Goal: Information Seeking & Learning: Compare options

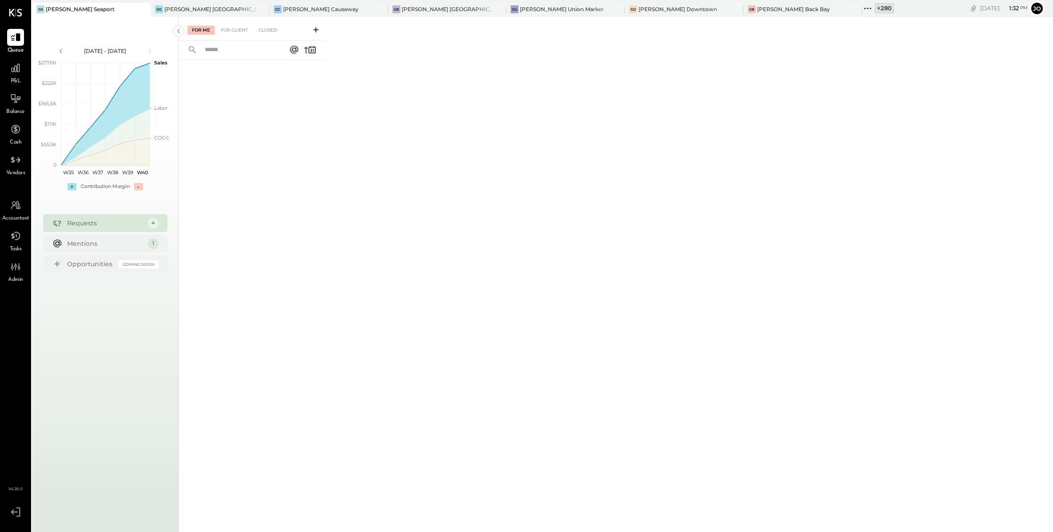
click at [137, 9] on icon at bounding box center [142, 9] width 11 height 11
click at [140, 11] on icon at bounding box center [144, 9] width 11 height 11
click at [146, 10] on icon at bounding box center [144, 9] width 4 height 4
click at [147, 10] on icon at bounding box center [144, 9] width 11 height 11
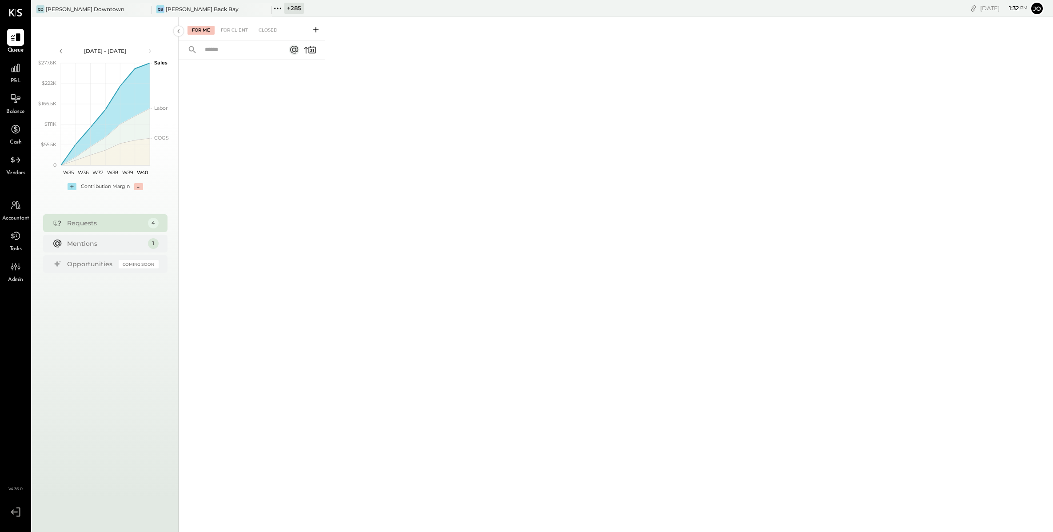
click at [147, 10] on icon at bounding box center [144, 9] width 11 height 11
click at [46, 12] on div "+ 287" at bounding box center [54, 8] width 20 height 11
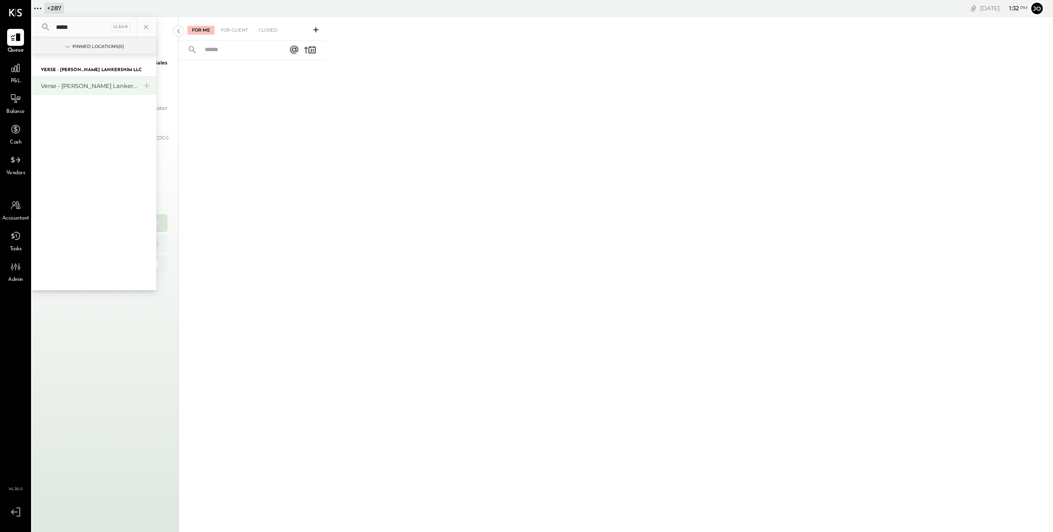
type input "*****"
click at [59, 84] on div "Verse - [PERSON_NAME] Lankershim LLC" at bounding box center [89, 86] width 96 height 8
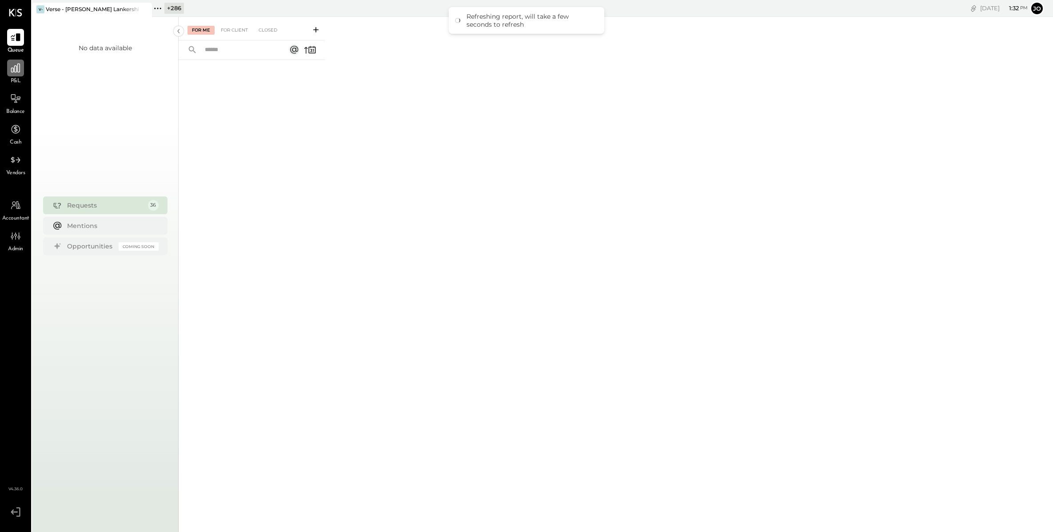
click at [16, 76] on div at bounding box center [15, 68] width 17 height 17
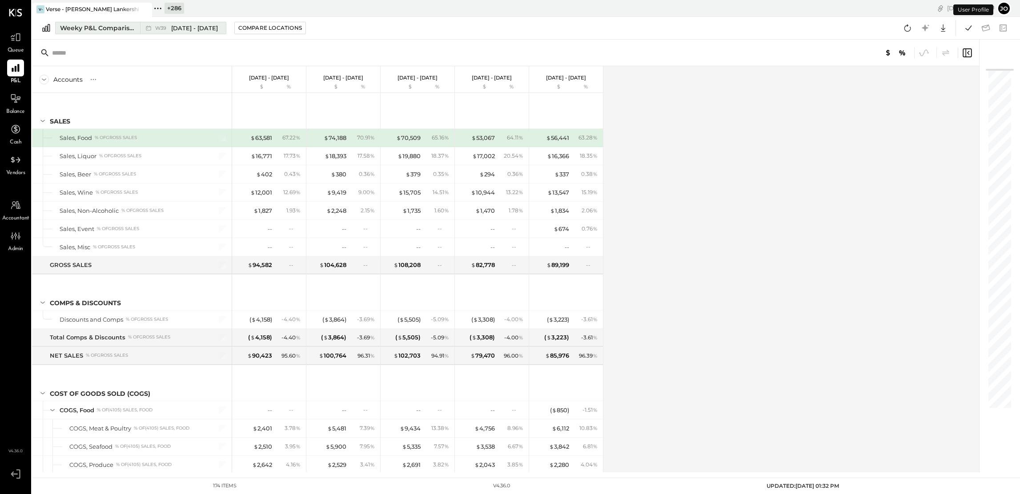
click at [135, 23] on button "Weeky P&L Comparison W39 [DATE] - [DATE]" at bounding box center [140, 28] width 171 height 12
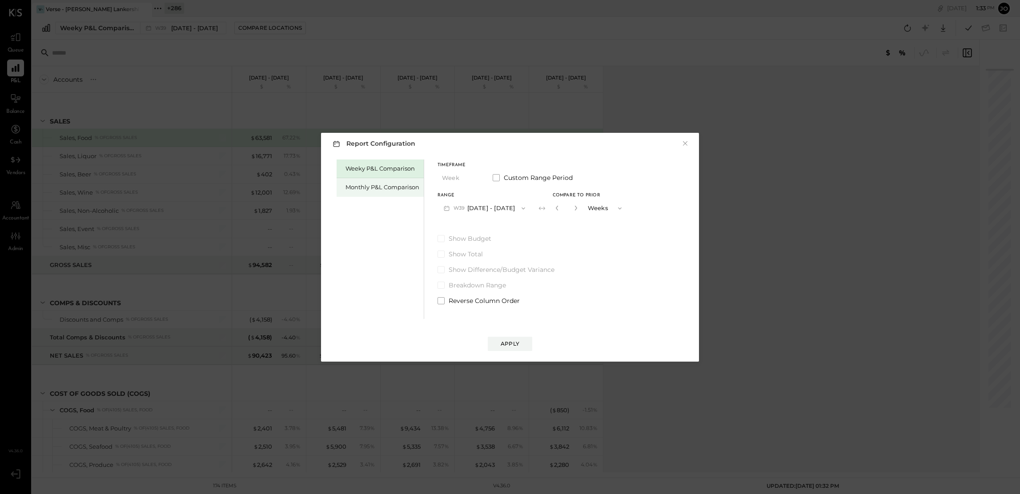
click at [367, 185] on div "Monthly P&L Comparison" at bounding box center [382, 187] width 74 height 8
click at [506, 217] on div "Timeframe Month Custom Range Period Range M10 [DATE] - [DATE] Compare Show Budg…" at bounding box center [508, 233] width 143 height 146
click at [504, 209] on button "M10 [DATE] - [DATE]" at bounding box center [483, 208] width 92 height 16
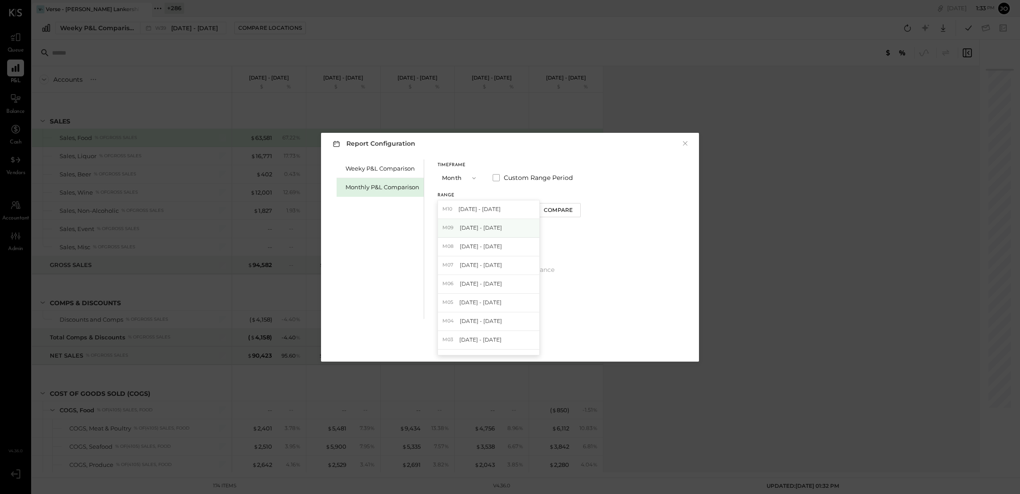
click at [504, 224] on div "M09 [DATE] - [DATE]" at bounding box center [488, 228] width 101 height 19
click at [547, 208] on div "Compare" at bounding box center [559, 210] width 29 height 8
click at [566, 208] on input "*" at bounding box center [567, 208] width 12 height 15
click at [573, 208] on icon "button" at bounding box center [575, 207] width 5 height 5
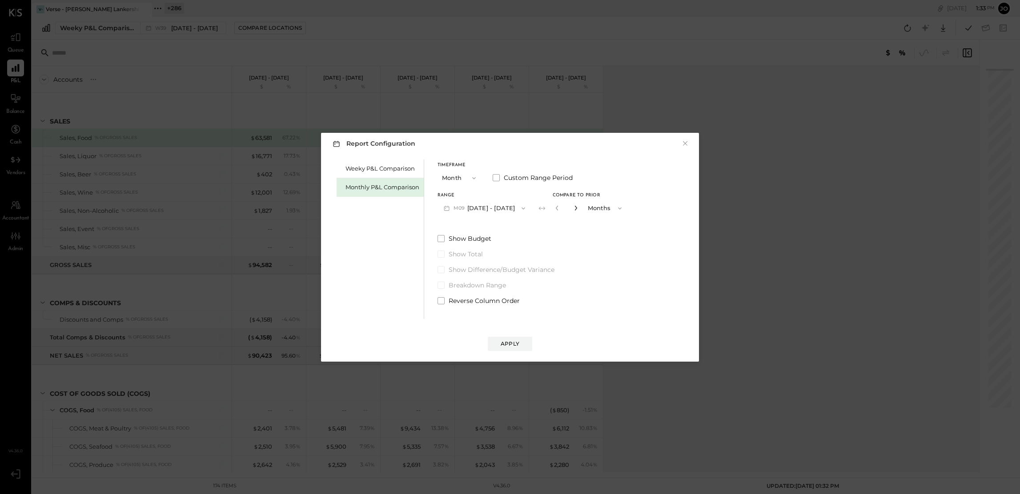
click at [573, 208] on icon "button" at bounding box center [575, 207] width 5 height 5
type input "*"
click at [517, 344] on div "Apply" at bounding box center [509, 344] width 19 height 8
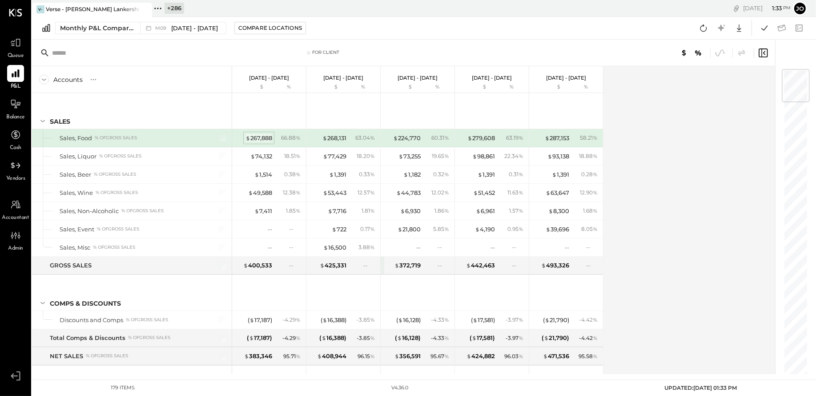
click at [252, 136] on div "$ 267,888" at bounding box center [258, 138] width 27 height 8
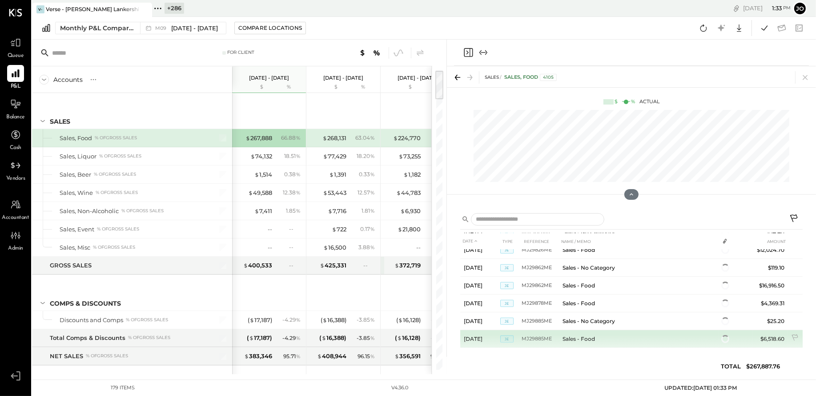
scroll to position [990, 0]
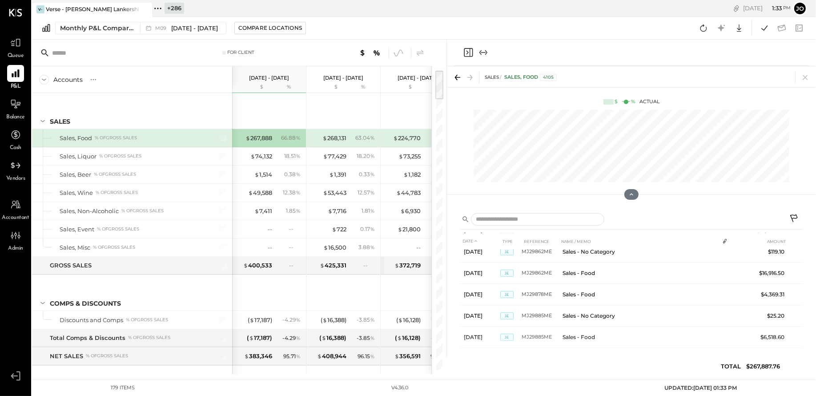
click at [804, 73] on icon at bounding box center [805, 77] width 12 height 12
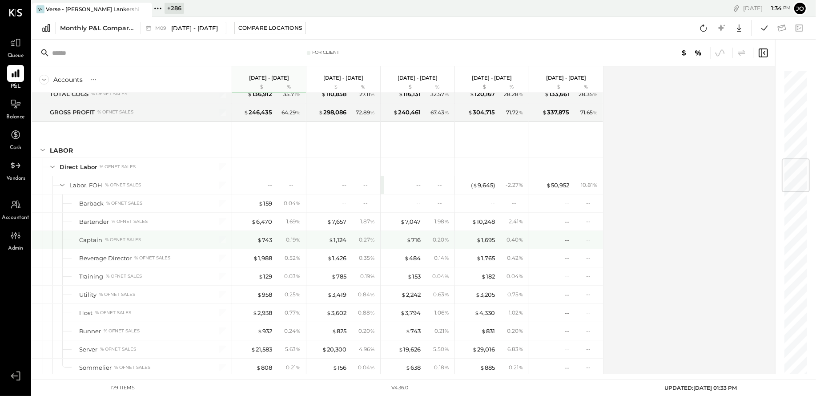
scroll to position [754, 0]
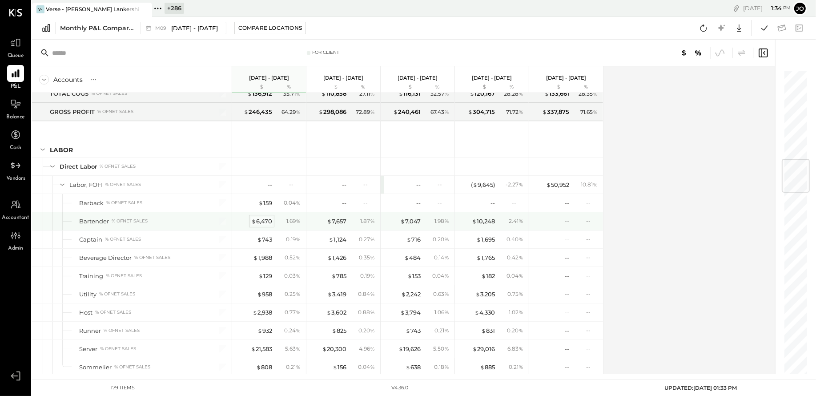
click at [265, 218] on div "$ 6,470" at bounding box center [261, 221] width 21 height 8
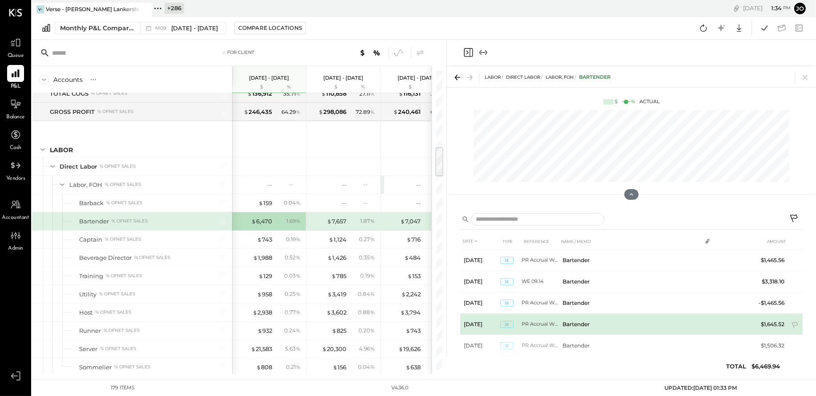
scroll to position [12, 0]
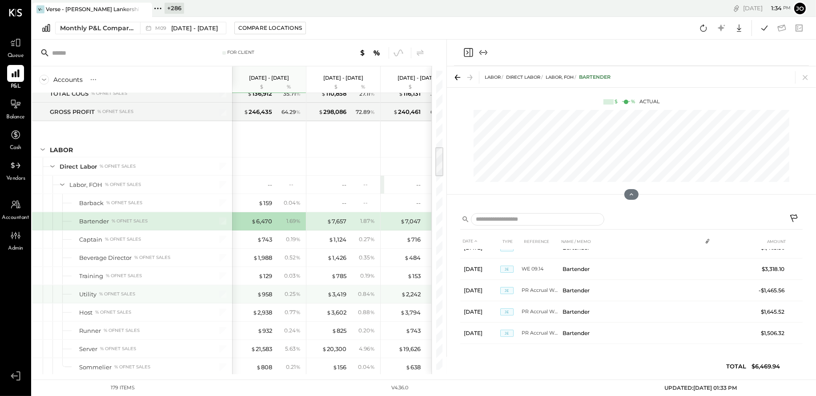
click at [360, 295] on div "$ 3,419 0.84 %" at bounding box center [344, 294] width 67 height 18
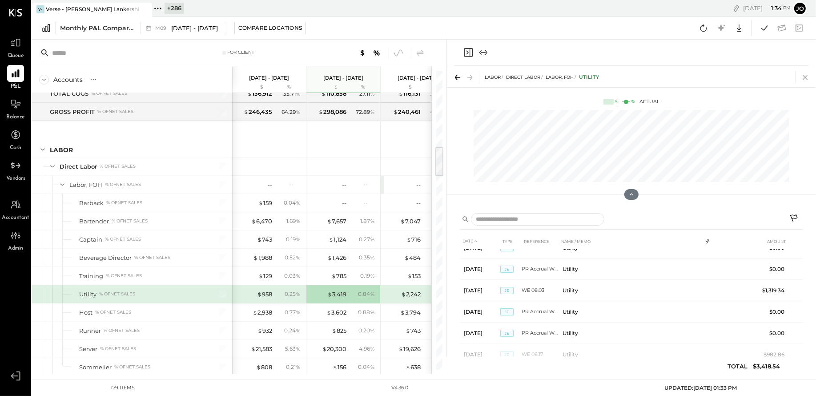
click at [802, 78] on icon at bounding box center [805, 77] width 12 height 12
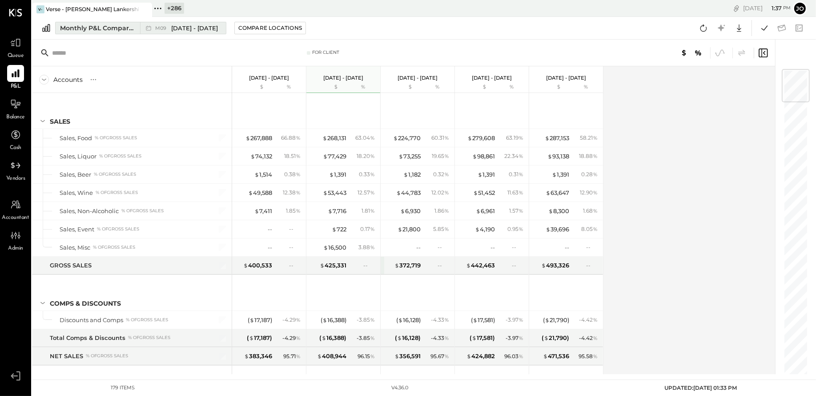
click at [140, 27] on div "M09 [DATE] - [DATE]" at bounding box center [180, 28] width 81 height 12
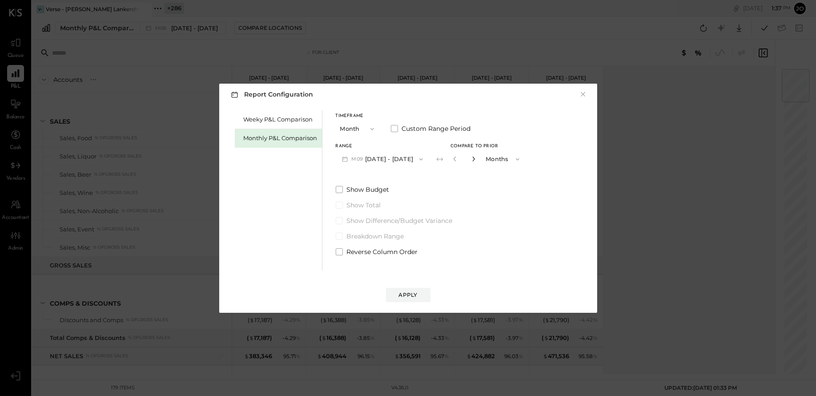
click at [471, 158] on icon "button" at bounding box center [473, 158] width 5 height 5
click at [474, 158] on div "*" at bounding box center [464, 159] width 28 height 16
click at [472, 158] on icon "button" at bounding box center [473, 158] width 5 height 5
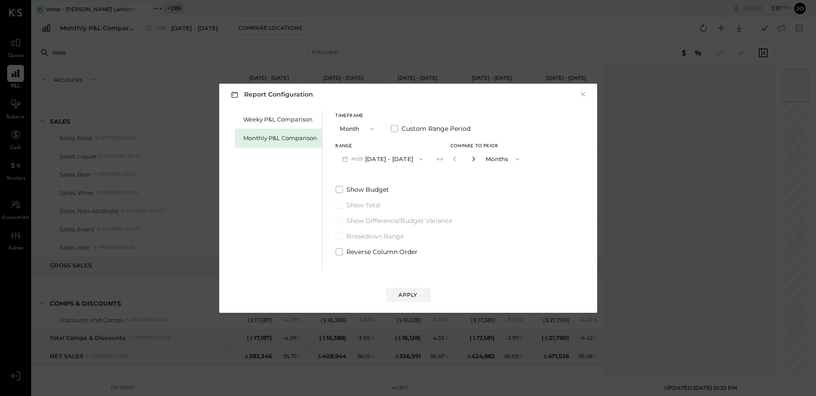
type input "*"
click at [404, 295] on div "Apply" at bounding box center [408, 295] width 19 height 8
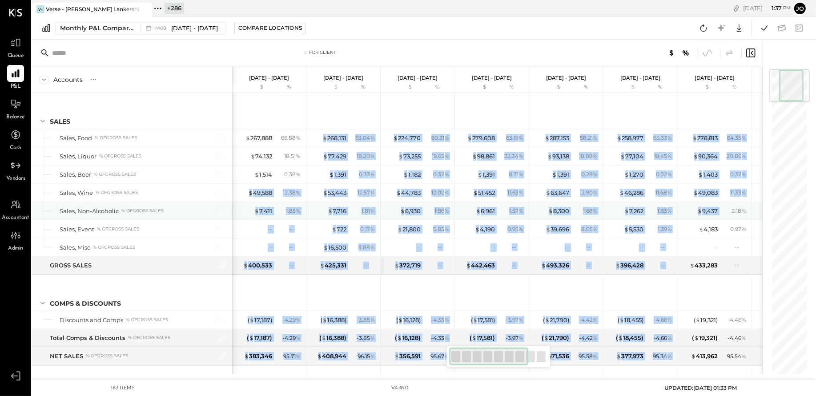
drag, startPoint x: 245, startPoint y: 193, endPoint x: 725, endPoint y: 203, distance: 479.7
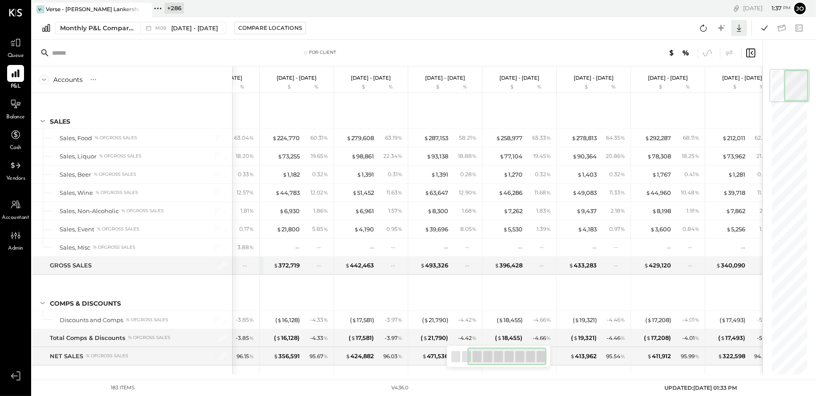
click at [739, 32] on icon at bounding box center [739, 28] width 12 height 12
click at [720, 86] on div "Excel" at bounding box center [711, 80] width 71 height 19
